Goal: Book appointment/travel/reservation

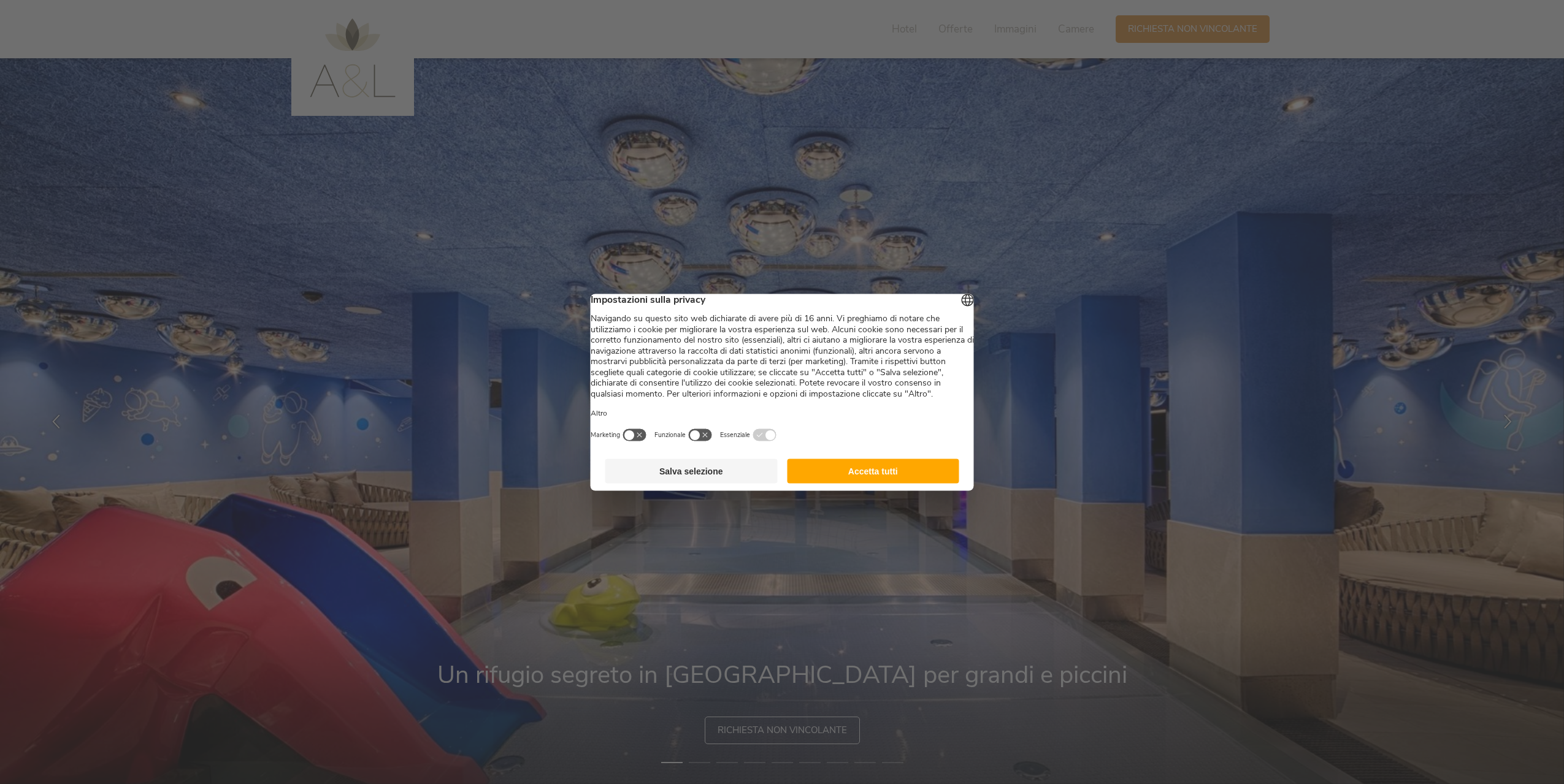
click at [882, 477] on button "Accetta tutti" at bounding box center [872, 471] width 172 height 25
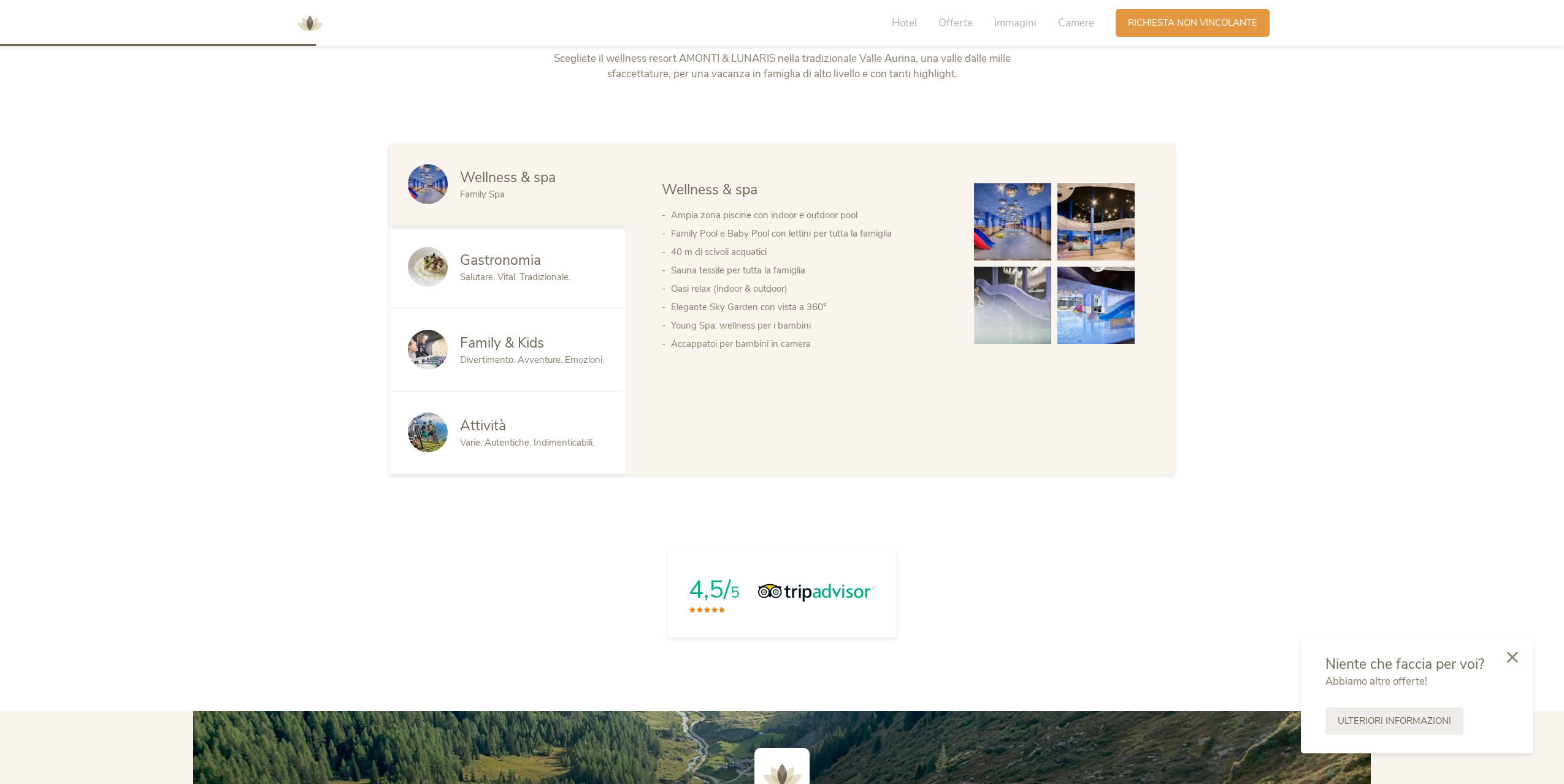
scroll to position [981, 0]
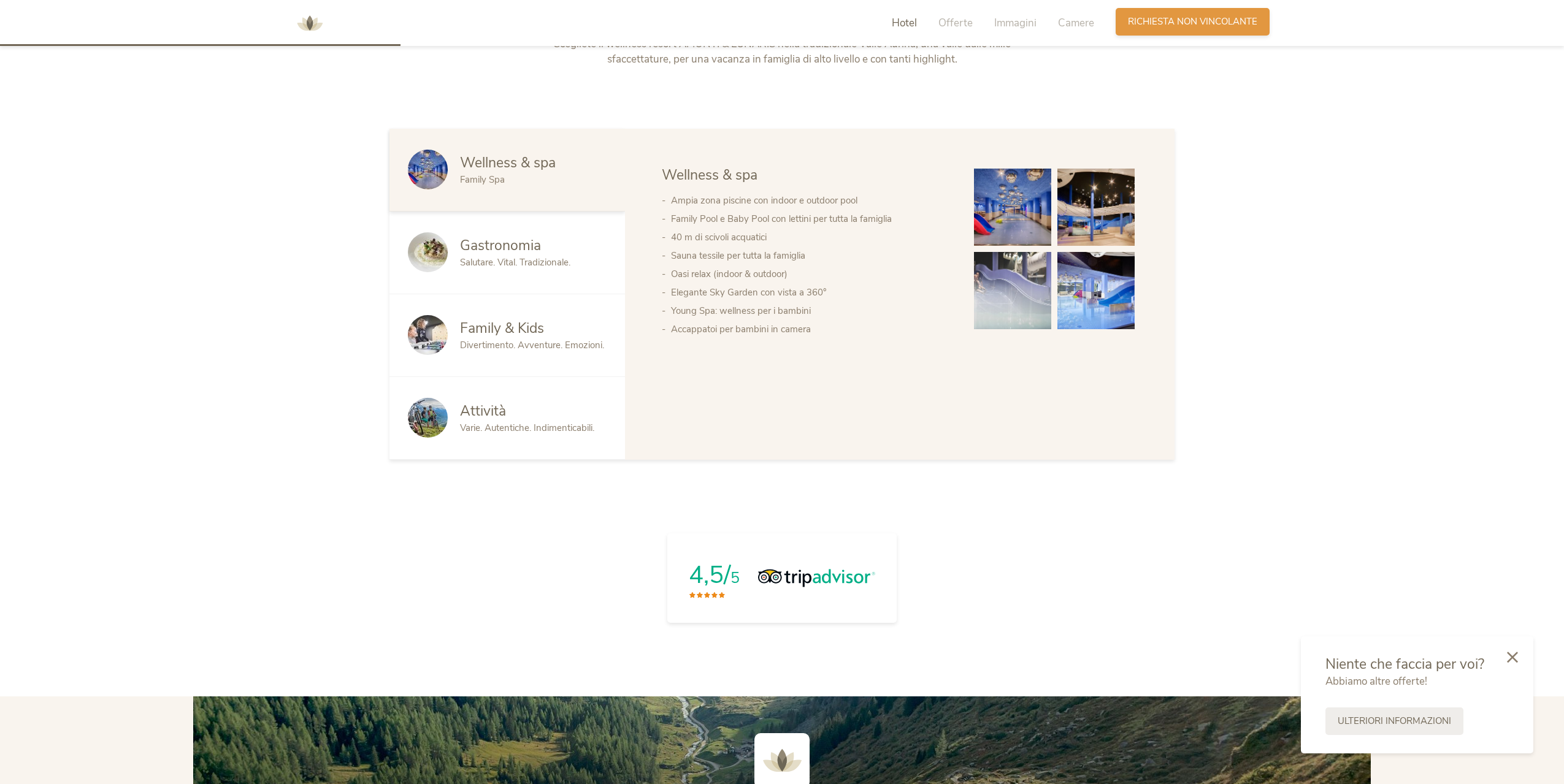
click at [1152, 15] on span "Richiesta non vincolante" at bounding box center [1192, 21] width 129 height 13
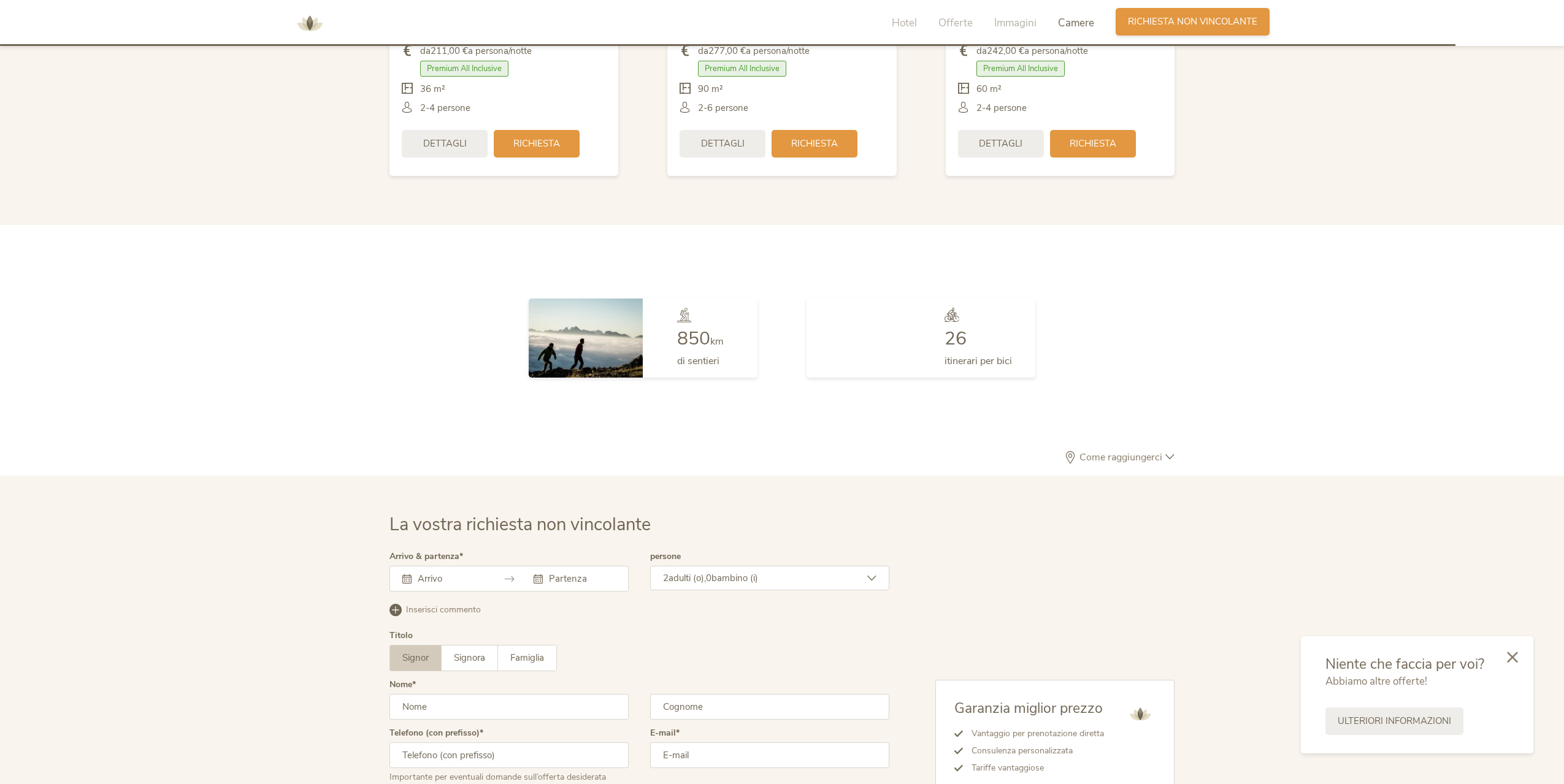
scroll to position [3592, 0]
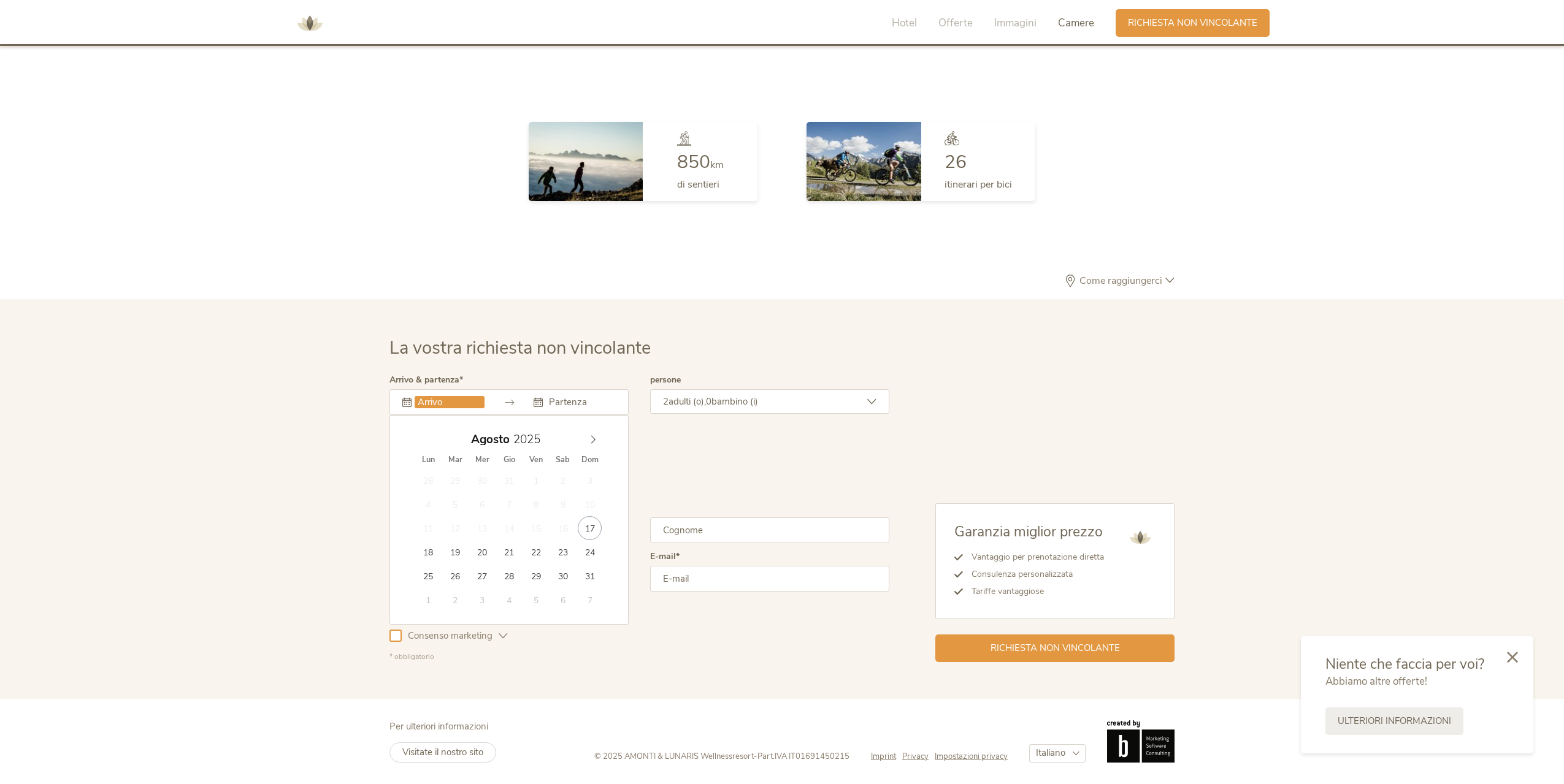
click at [479, 398] on input "text" at bounding box center [450, 402] width 70 height 12
click at [590, 437] on icon at bounding box center [593, 440] width 8 height 8
click at [591, 438] on icon at bounding box center [593, 440] width 8 height 8
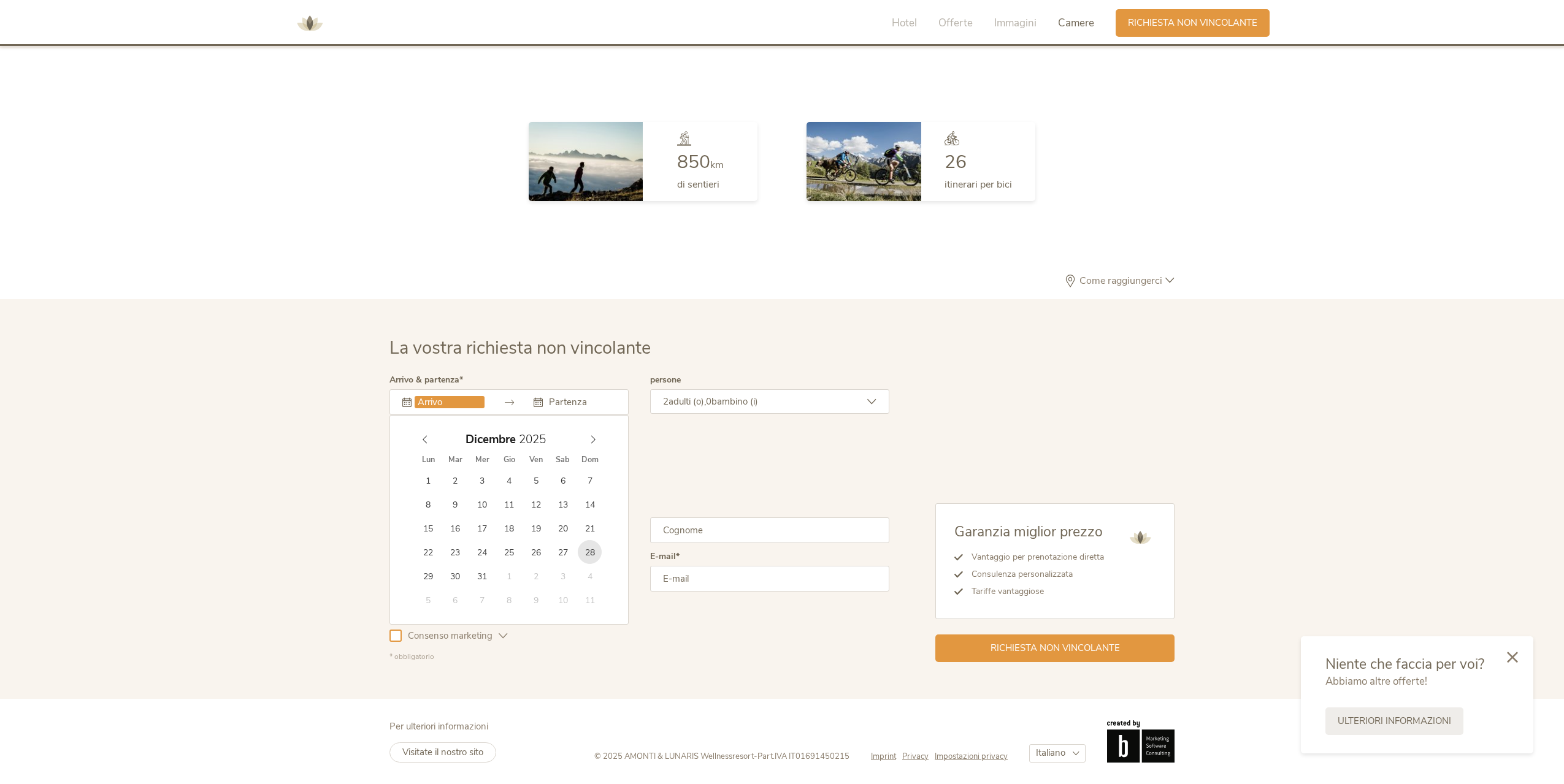
type input "28.12.2025"
type input "2026"
click at [591, 436] on icon at bounding box center [593, 439] width 4 height 8
type input "04.01.2026"
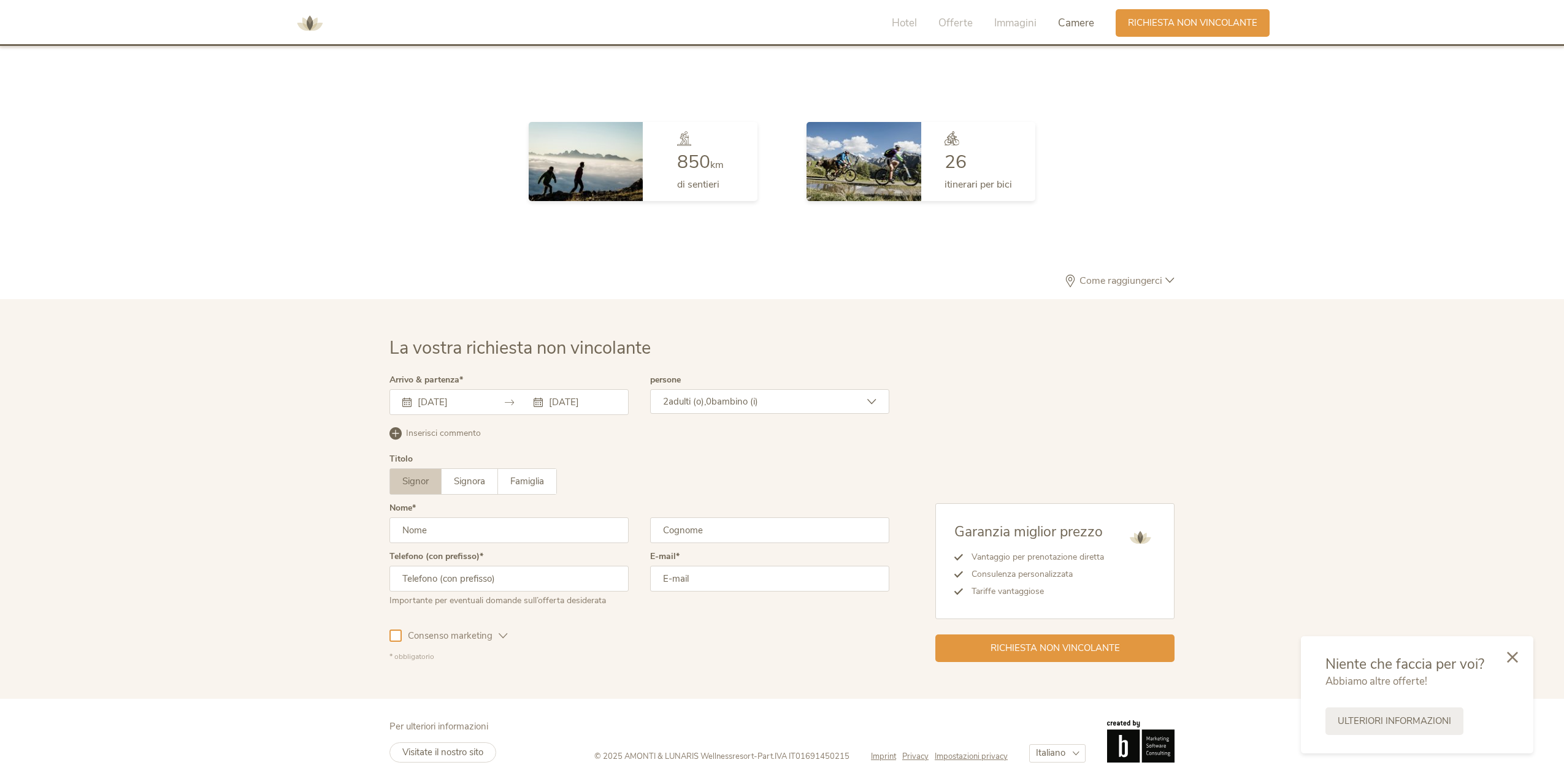
click at [744, 395] on div "2 adulti (o), 0 bambino (i)" at bounding box center [770, 401] width 239 height 25
click at [871, 461] on icon at bounding box center [865, 462] width 17 height 17
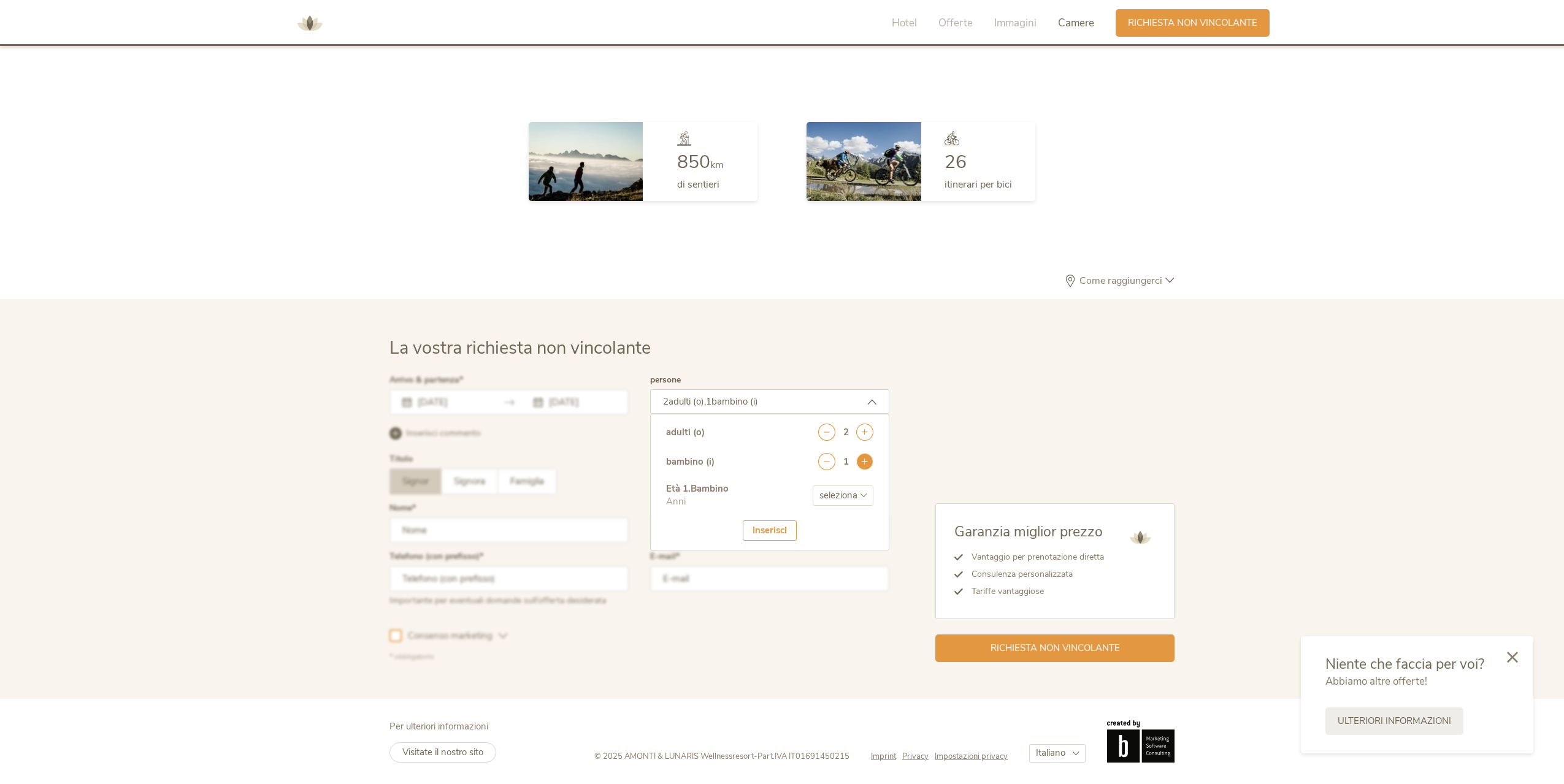
click at [871, 461] on icon at bounding box center [865, 462] width 17 height 17
click at [868, 492] on select "seleziona 0 1 2 3 4 5 6 7 8 9 10 11 12 13 14 15 16 17" at bounding box center [844, 496] width 61 height 20
select select "1"
click at [813, 485] on select "seleziona 0 1 2 3 4 5 6 7 8 9 10 11 12 13 14 15 16 17" at bounding box center [844, 496] width 61 height 20
click at [860, 533] on select "seleziona 0 1 2 3 4 5 6 7 8 9 10 11 12 13 14 15 16 17" at bounding box center [844, 534] width 61 height 20
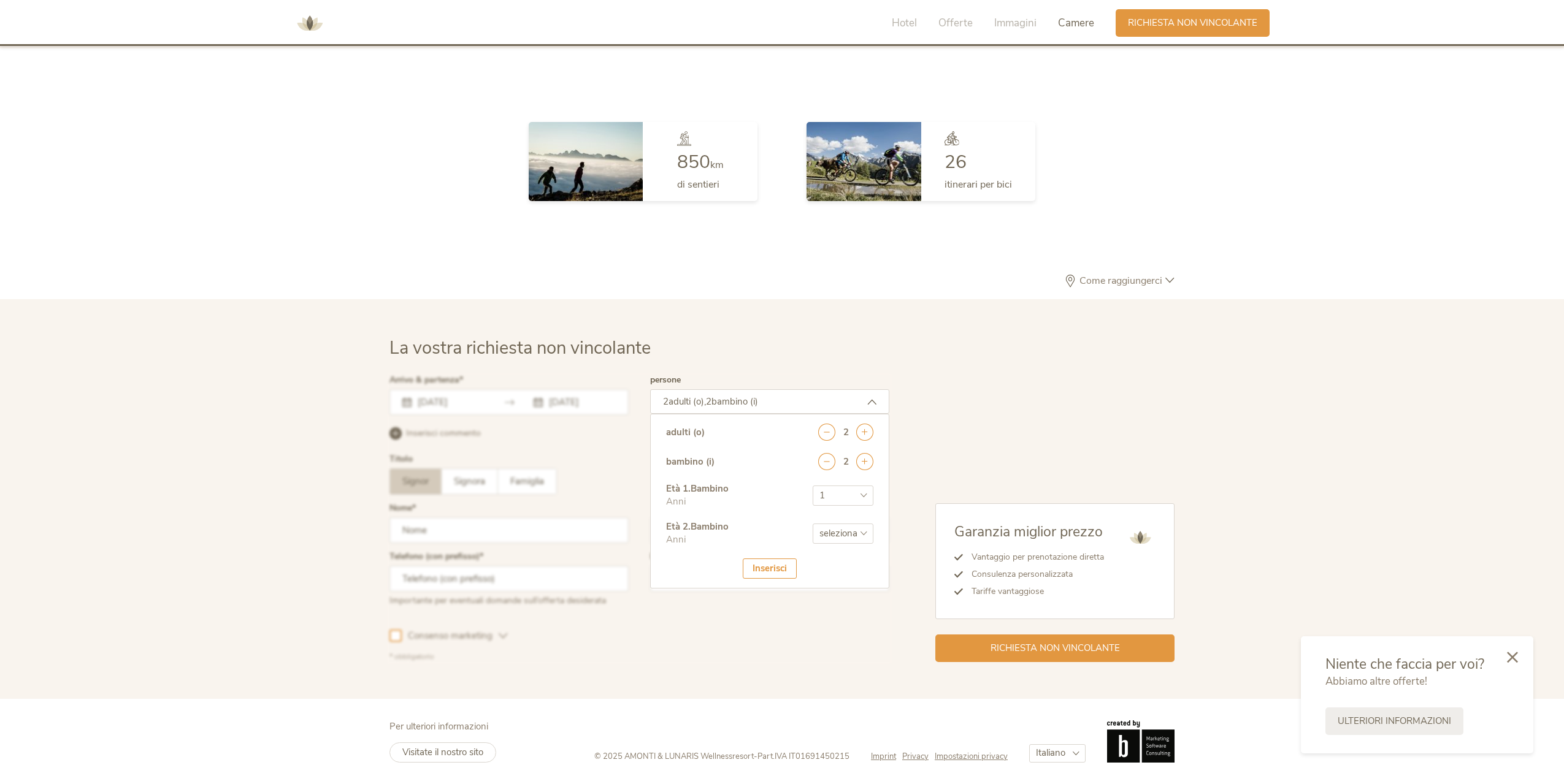
select select "4"
click at [813, 524] on select "seleziona 0 1 2 3 4 5 6 7 8 9 10 11 12 13 14 15 16 17" at bounding box center [844, 534] width 61 height 20
click at [762, 569] on div "Inserisci" at bounding box center [770, 568] width 54 height 20
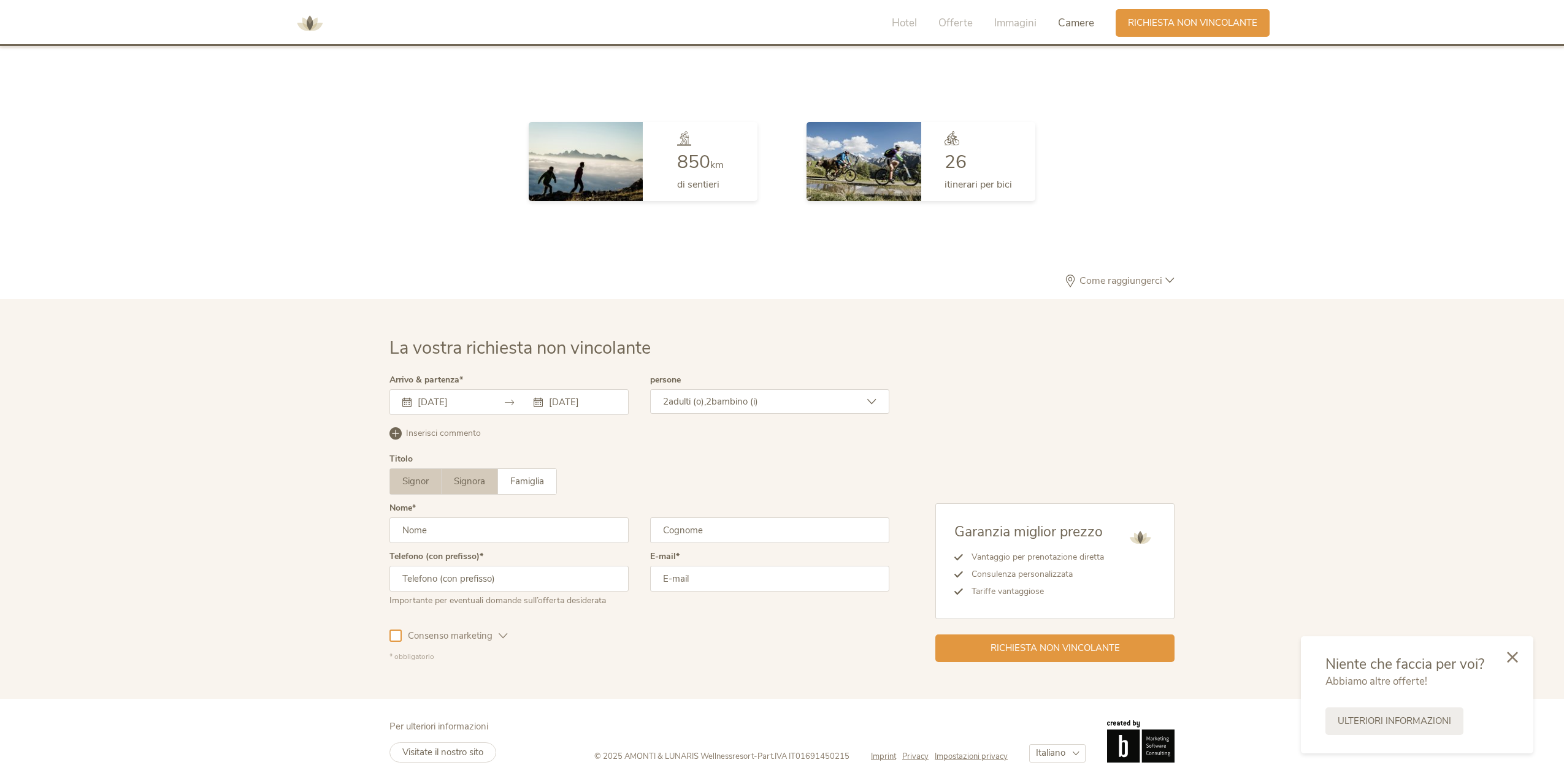
click at [466, 479] on span "Signora" at bounding box center [469, 481] width 31 height 12
click at [524, 487] on span "Famiglia" at bounding box center [527, 481] width 34 height 12
drag, startPoint x: 481, startPoint y: 481, endPoint x: 481, endPoint y: 502, distance: 21.0
click at [481, 488] on span "Signora" at bounding box center [469, 481] width 31 height 12
click at [488, 532] on input "text" at bounding box center [509, 530] width 239 height 25
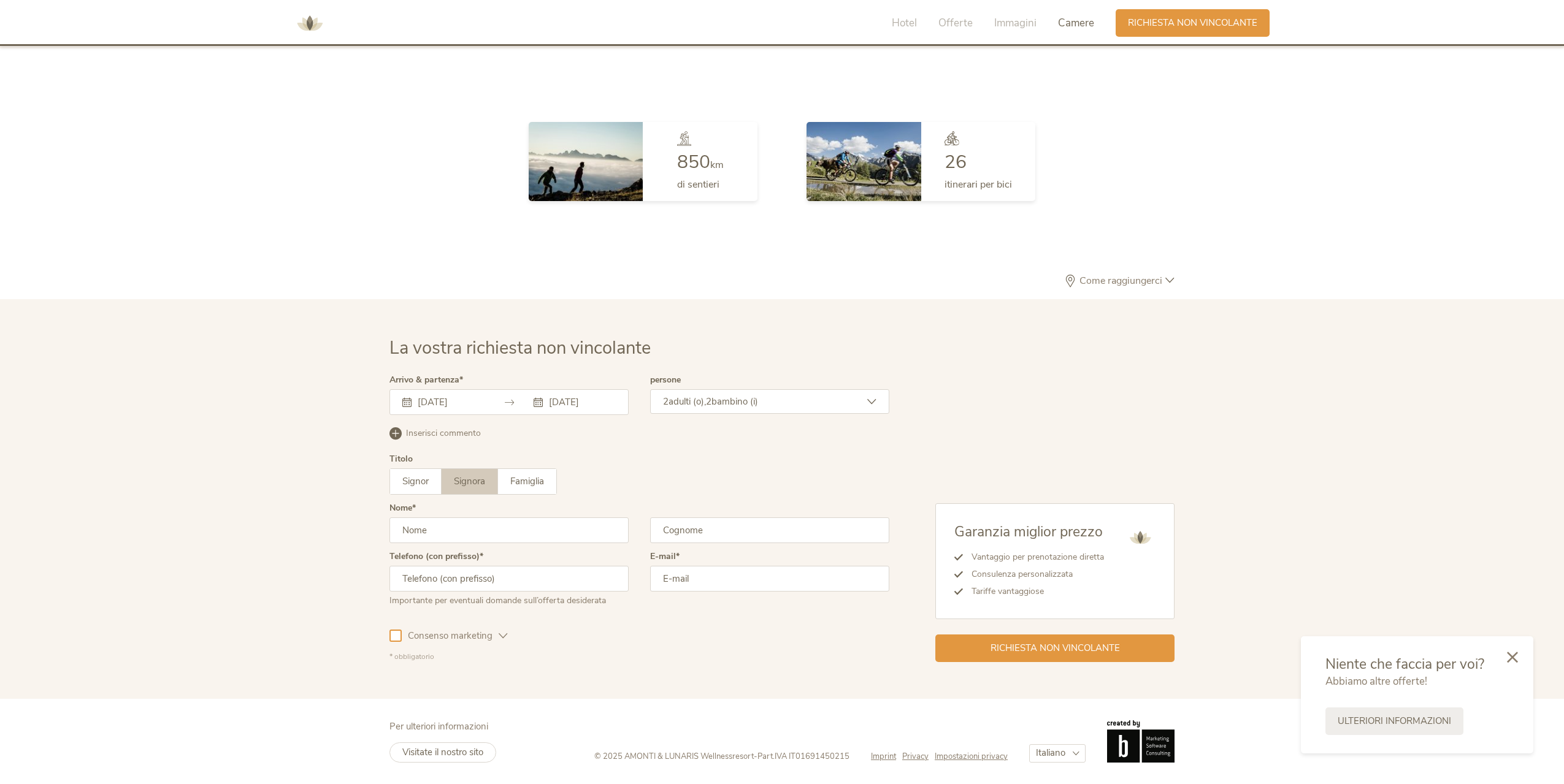
type input "EGLE"
type input "gianchino"
type input "3356507885"
type input "info@vagamentesicily.com"
click at [1017, 644] on span "Richiesta non vincolante" at bounding box center [1055, 647] width 129 height 13
